Goal: Find specific page/section: Find specific page/section

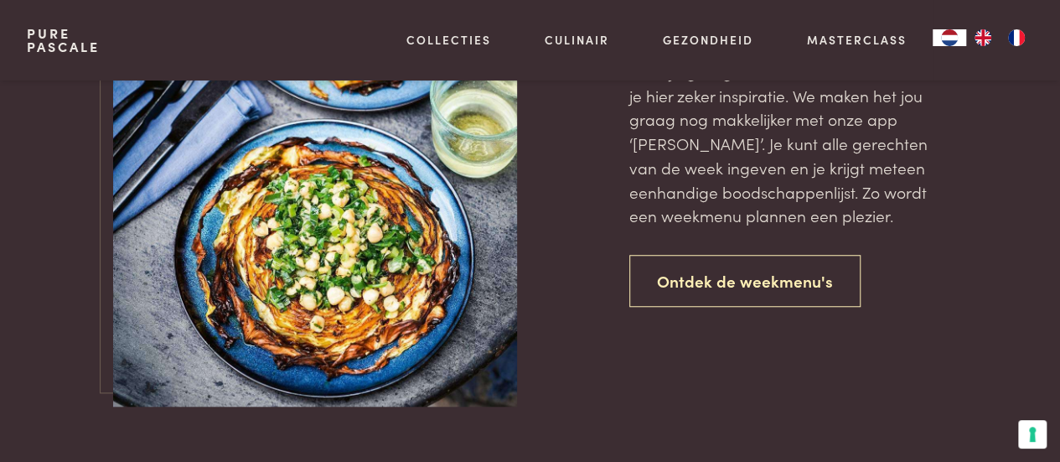
scroll to position [3687, 0]
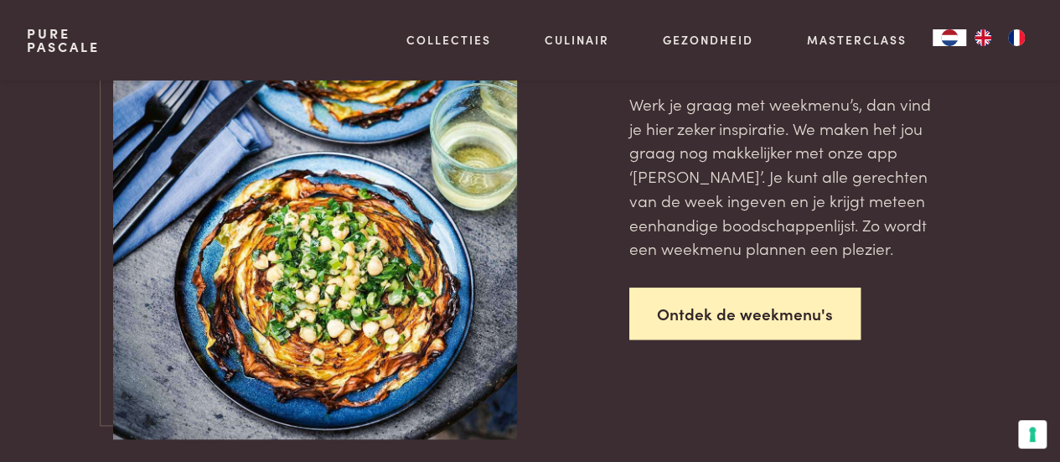
click at [716, 313] on link "Ontdek de weekmenu's" at bounding box center [744, 313] width 231 height 53
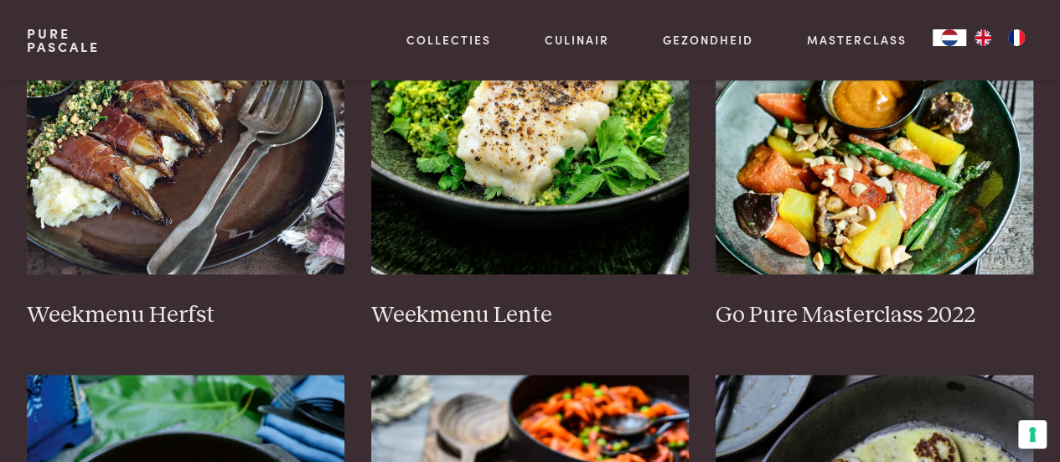
scroll to position [922, 0]
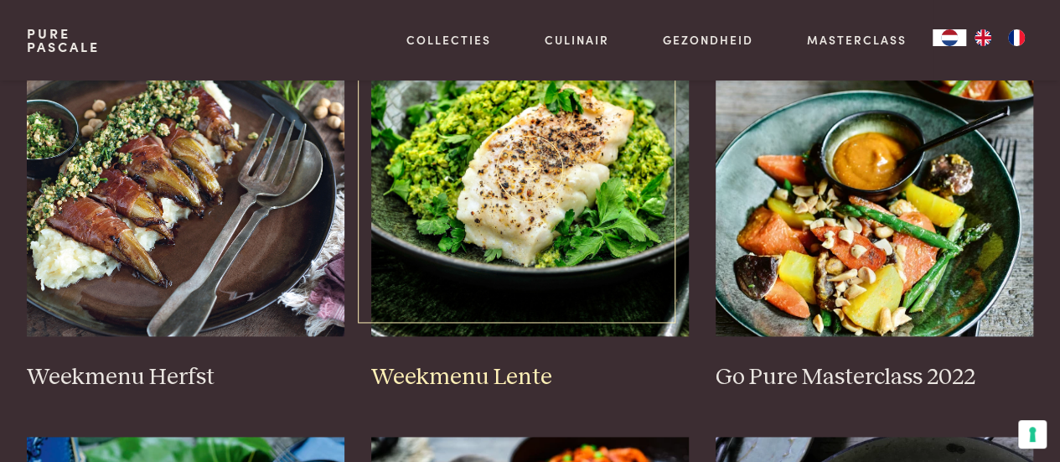
click at [513, 251] on img at bounding box center [530, 168] width 318 height 335
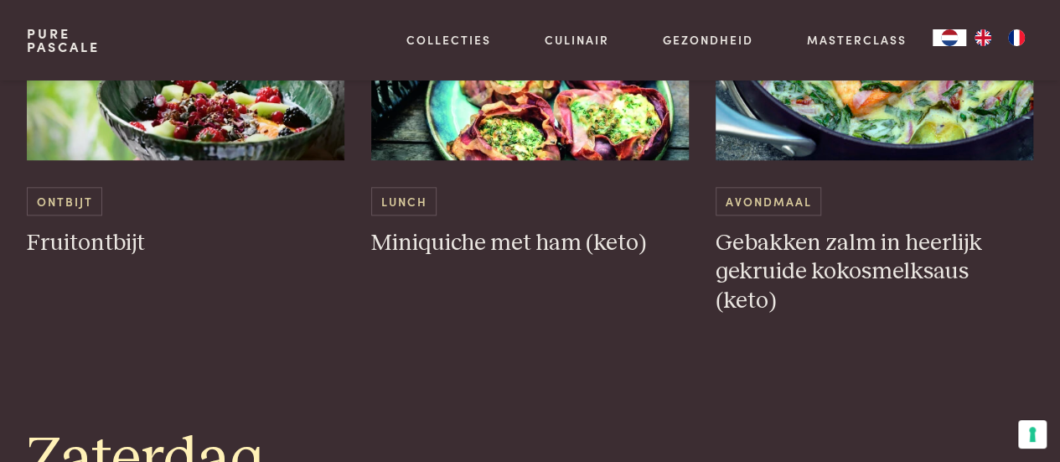
scroll to position [3855, 0]
